Goal: Task Accomplishment & Management: Use online tool/utility

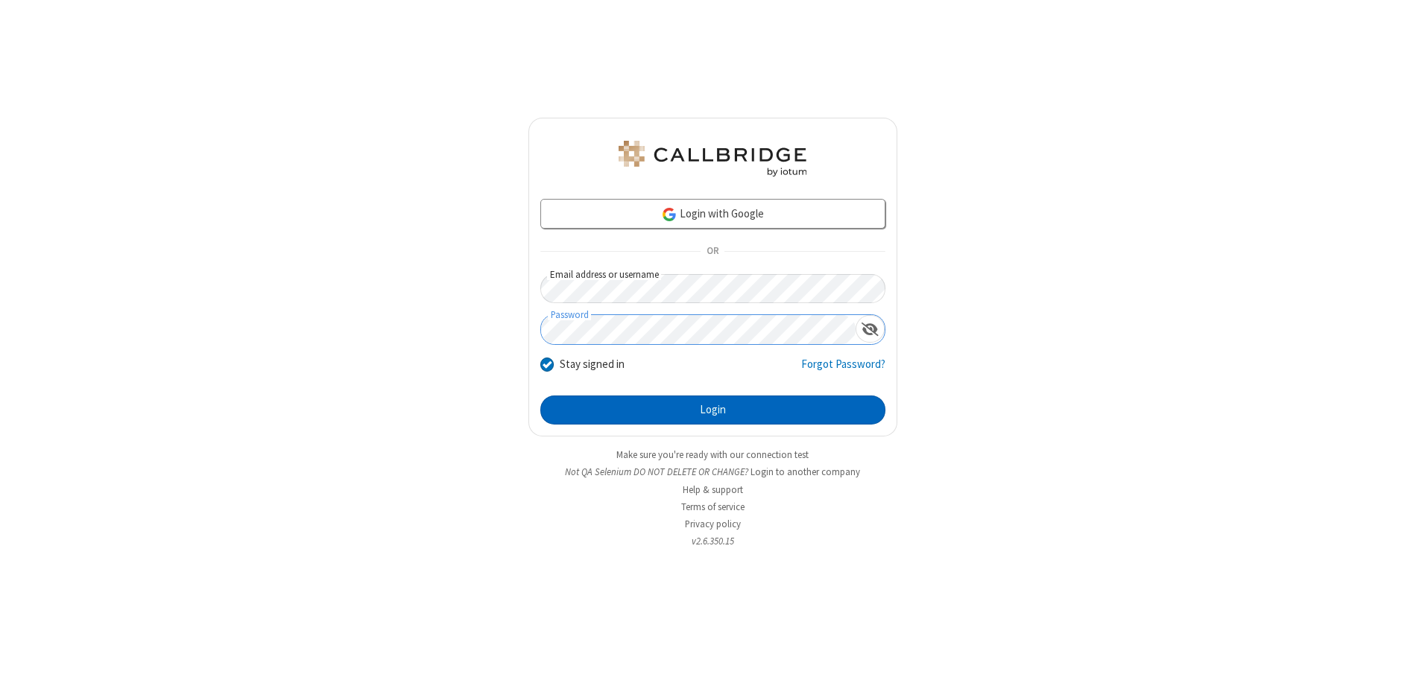
click at [712, 410] on button "Login" at bounding box center [712, 411] width 345 height 30
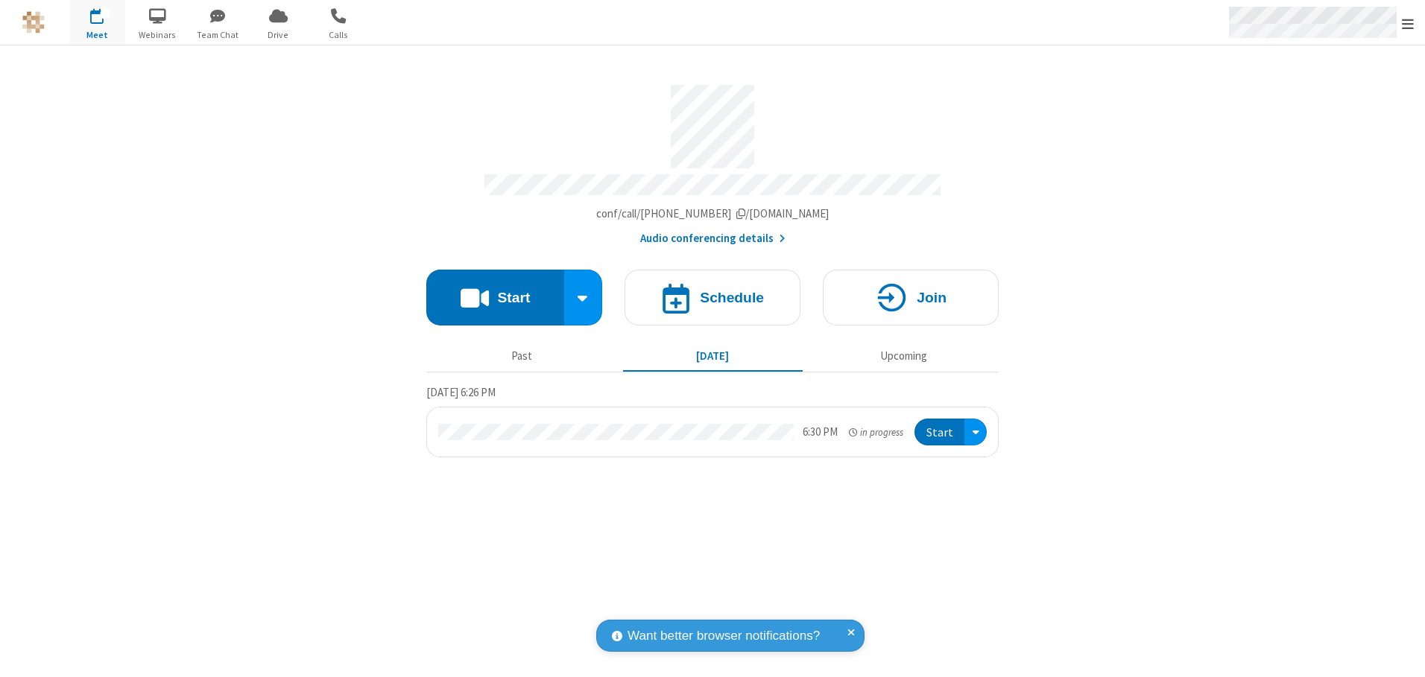
click at [1408, 23] on span "Open menu" at bounding box center [1408, 23] width 12 height 15
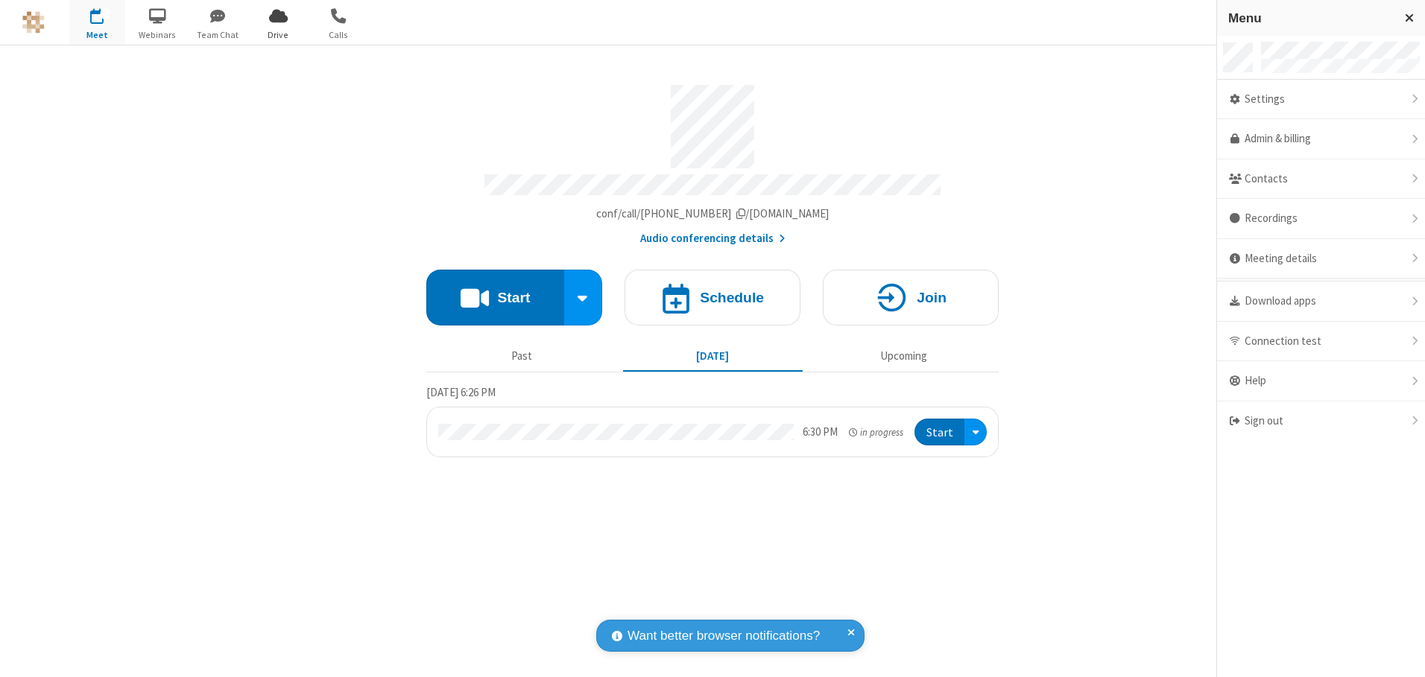
click at [278, 34] on span "Drive" at bounding box center [278, 34] width 56 height 13
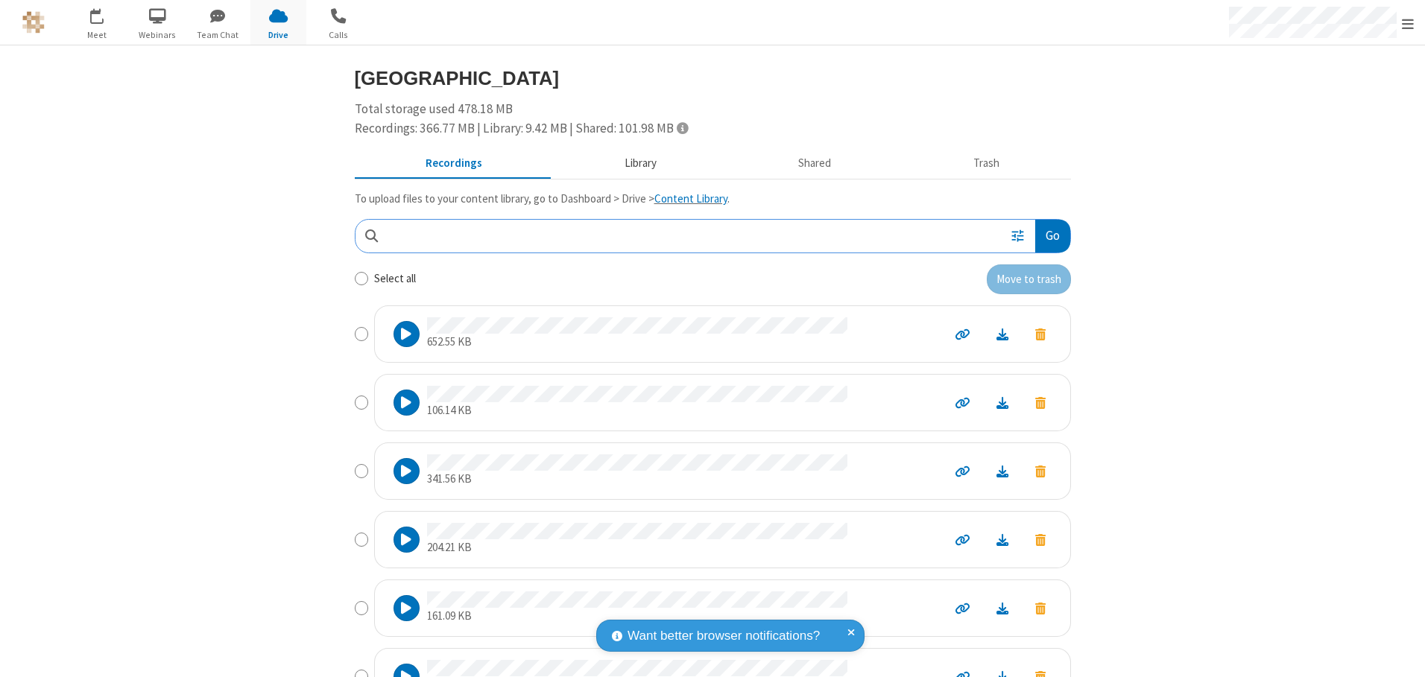
click at [633, 163] on button "Library" at bounding box center [640, 164] width 174 height 28
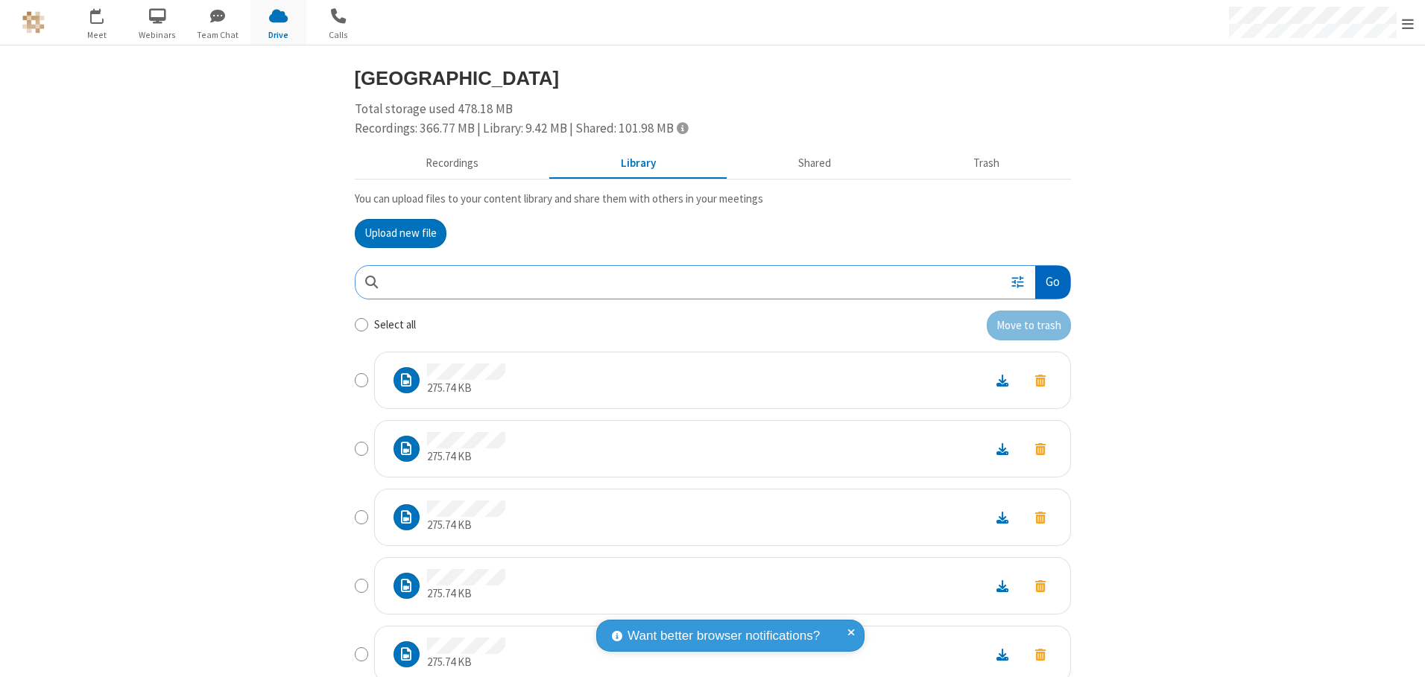
click at [1046, 282] on button "Go" at bounding box center [1052, 283] width 34 height 34
click at [394, 233] on button "Upload new file" at bounding box center [401, 234] width 92 height 30
